Goal: Find specific page/section: Find specific page/section

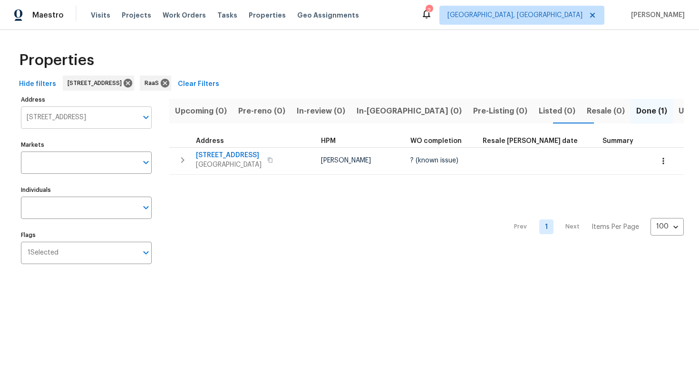
click at [122, 122] on input "6534 Mohawk St Houston TX 77016" at bounding box center [79, 117] width 116 height 22
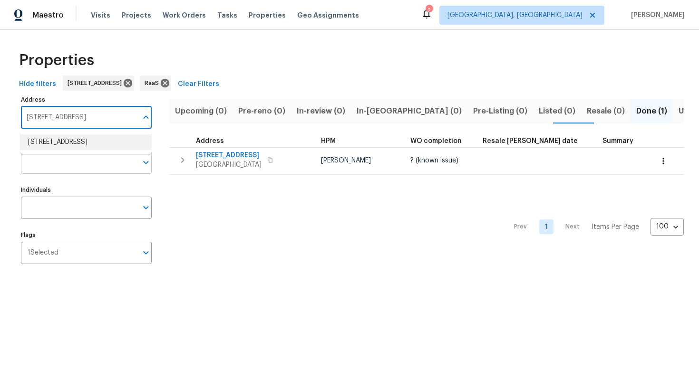
paste input "[STREET_ADDRESS]"
type input "[STREET_ADDRESS]"
click at [82, 145] on li "132 SE 4th Ave Boynton Beach FL 33435" at bounding box center [85, 143] width 131 height 16
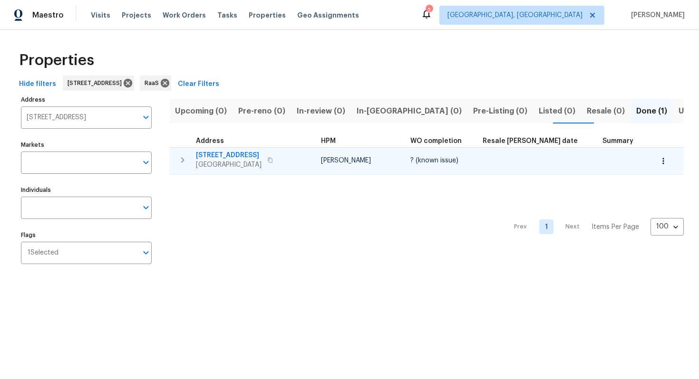
click at [240, 157] on span "132 SE 4th Ave" at bounding box center [229, 156] width 66 height 10
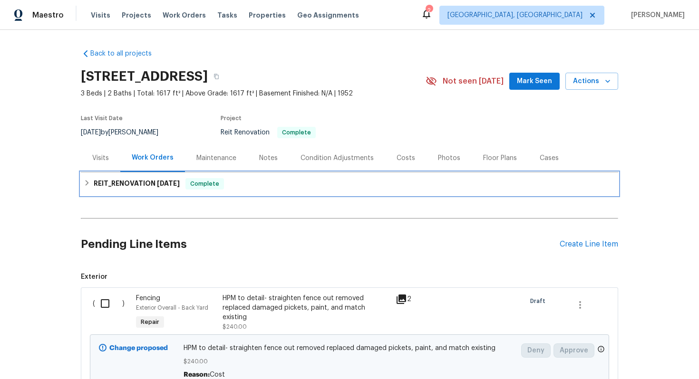
click at [157, 184] on span "[DATE]" at bounding box center [168, 183] width 23 height 7
